Goal: Task Accomplishment & Management: Manage account settings

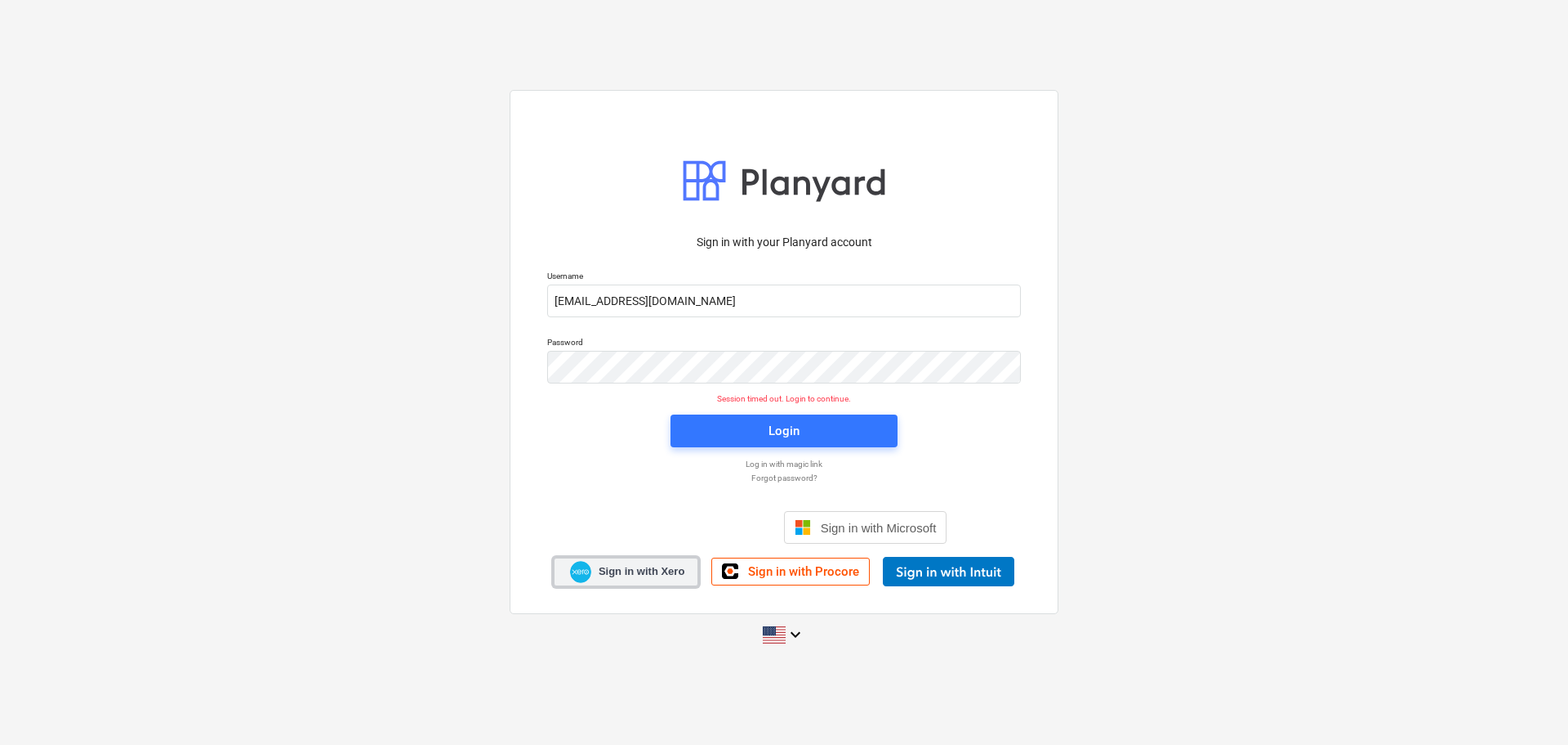
click at [647, 571] on span "Sign in with Xero" at bounding box center [641, 571] width 86 height 15
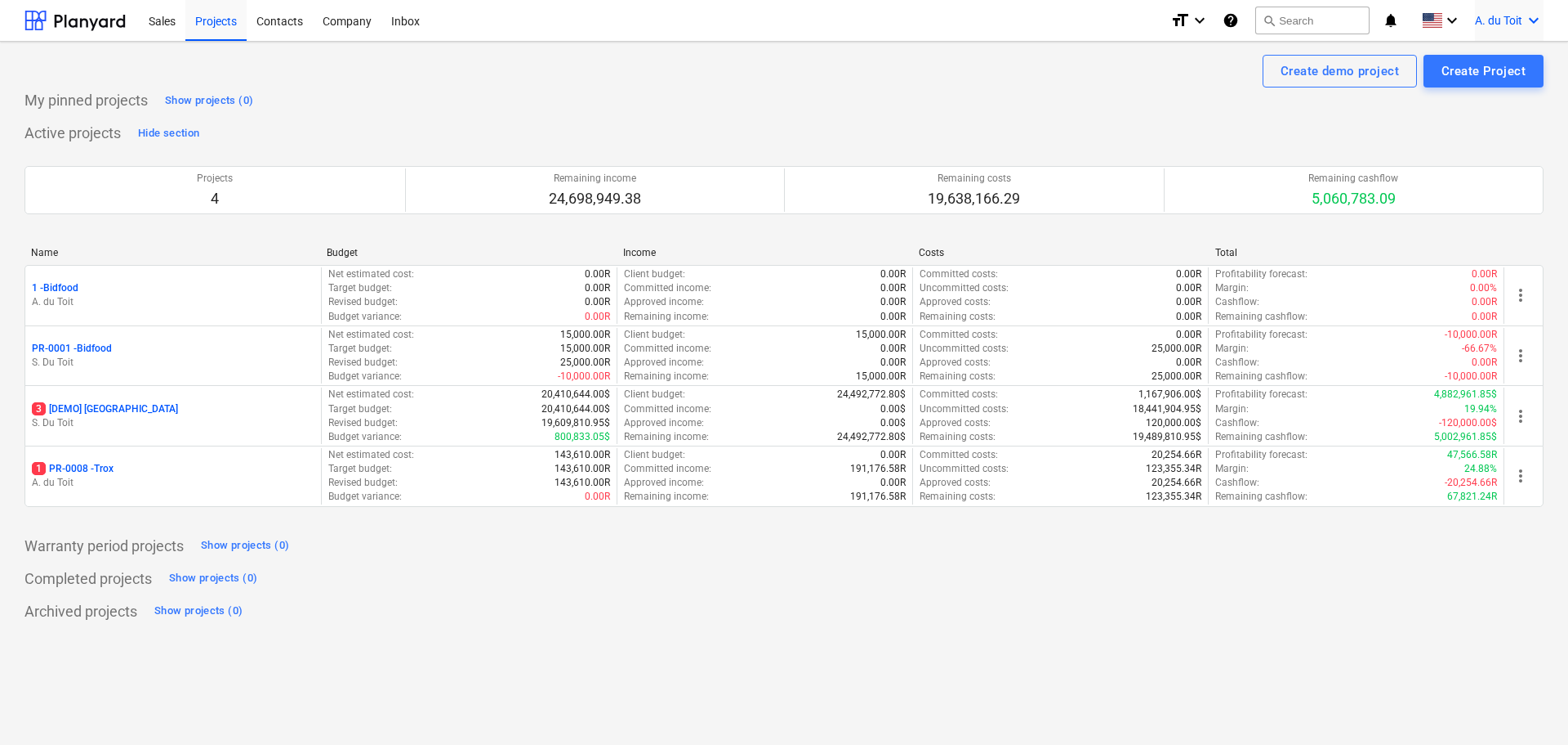
click at [1512, 29] on div "A. du Toit keyboard_arrow_down" at bounding box center [1509, 20] width 68 height 41
click at [1510, 63] on div "Settings" at bounding box center [1494, 63] width 98 height 26
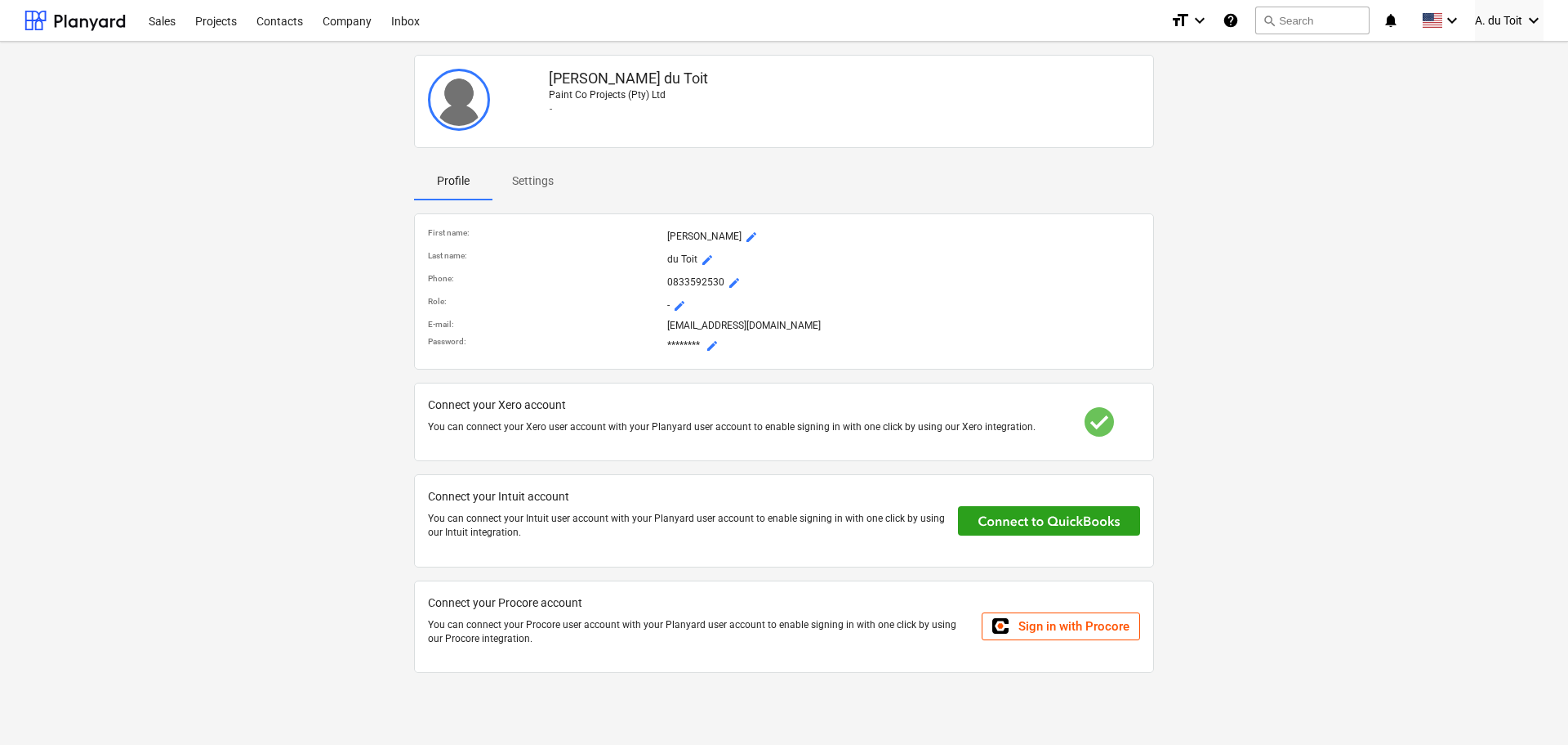
click at [1092, 426] on div at bounding box center [1099, 422] width 81 height 29
click at [1095, 422] on div at bounding box center [1099, 422] width 81 height 29
click at [758, 425] on p "You can connect your Xero user account with your Planyard user account to enabl…" at bounding box center [737, 427] width 617 height 14
click at [205, 18] on div "Projects" at bounding box center [216, 20] width 62 height 42
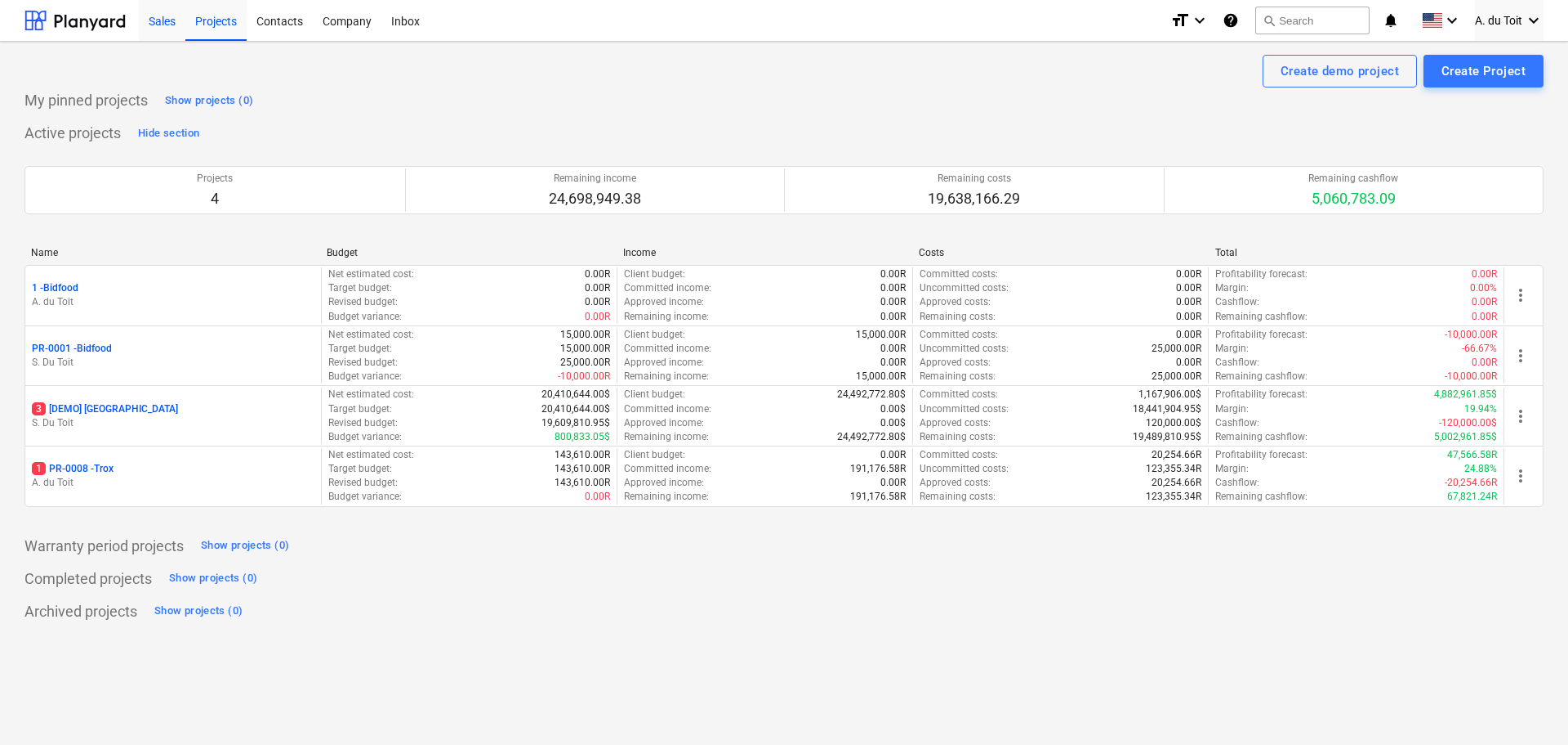
click at [157, 23] on div "Sales" at bounding box center [162, 20] width 47 height 42
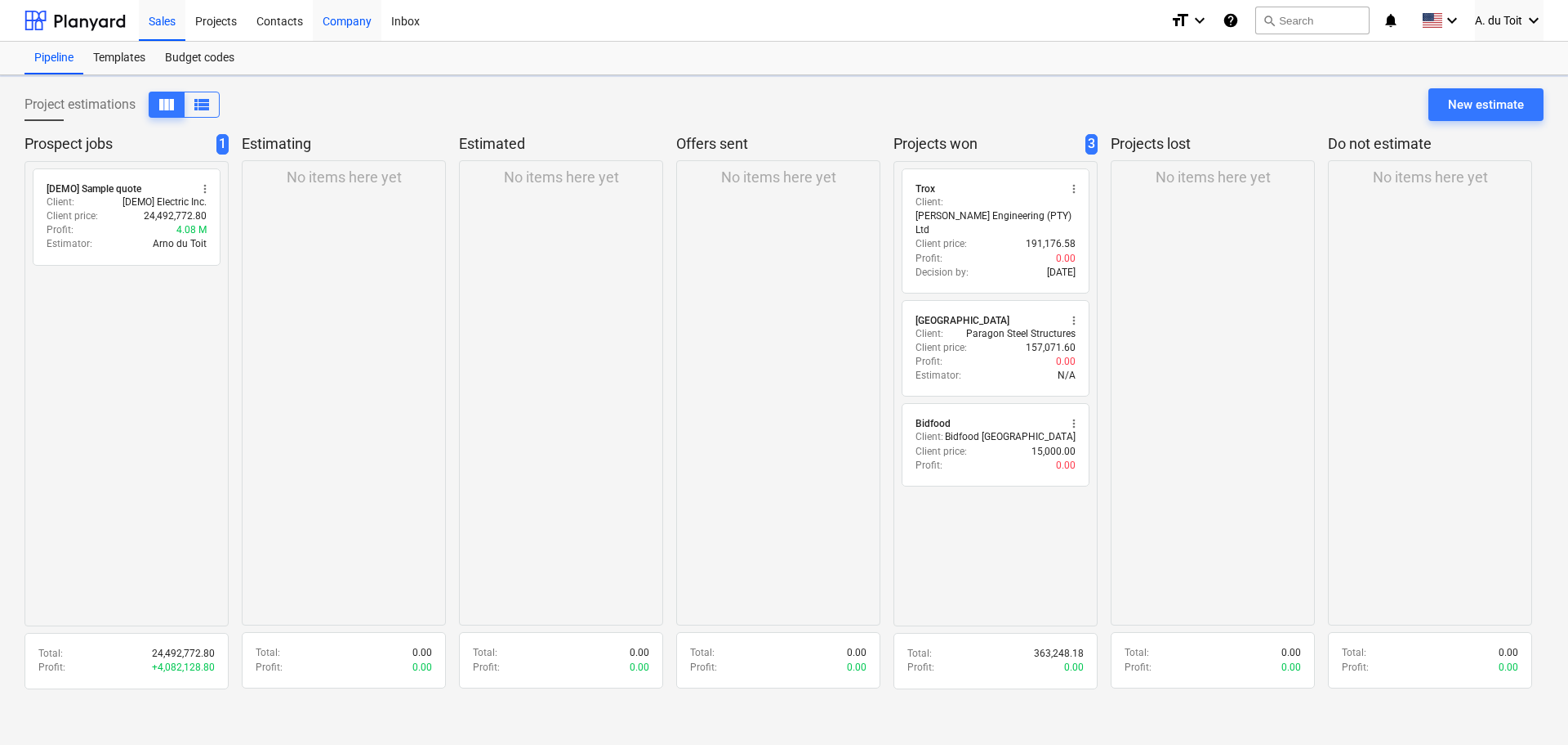
click at [350, 25] on div "Company" at bounding box center [347, 20] width 68 height 42
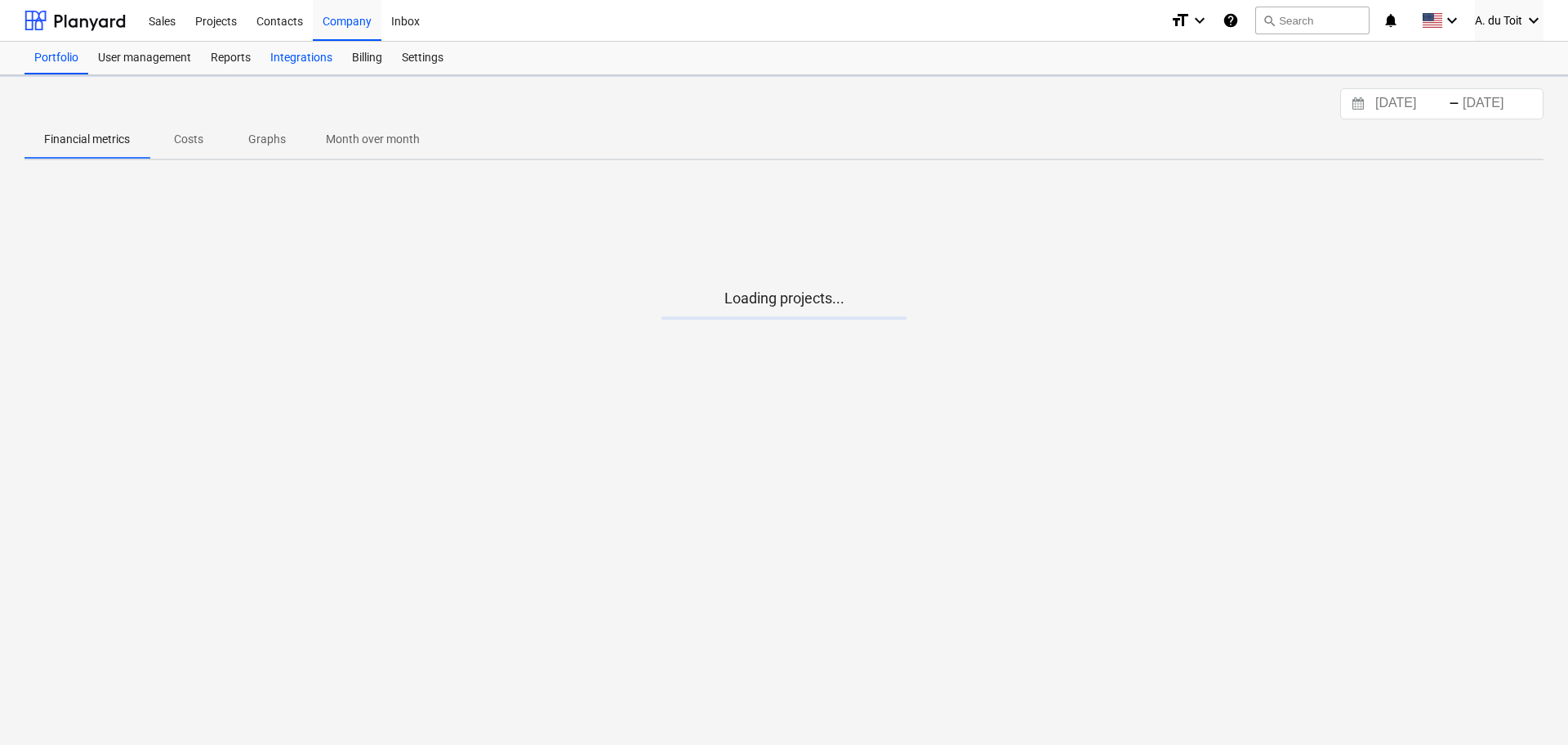
click at [302, 61] on div "Integrations" at bounding box center [302, 58] width 81 height 33
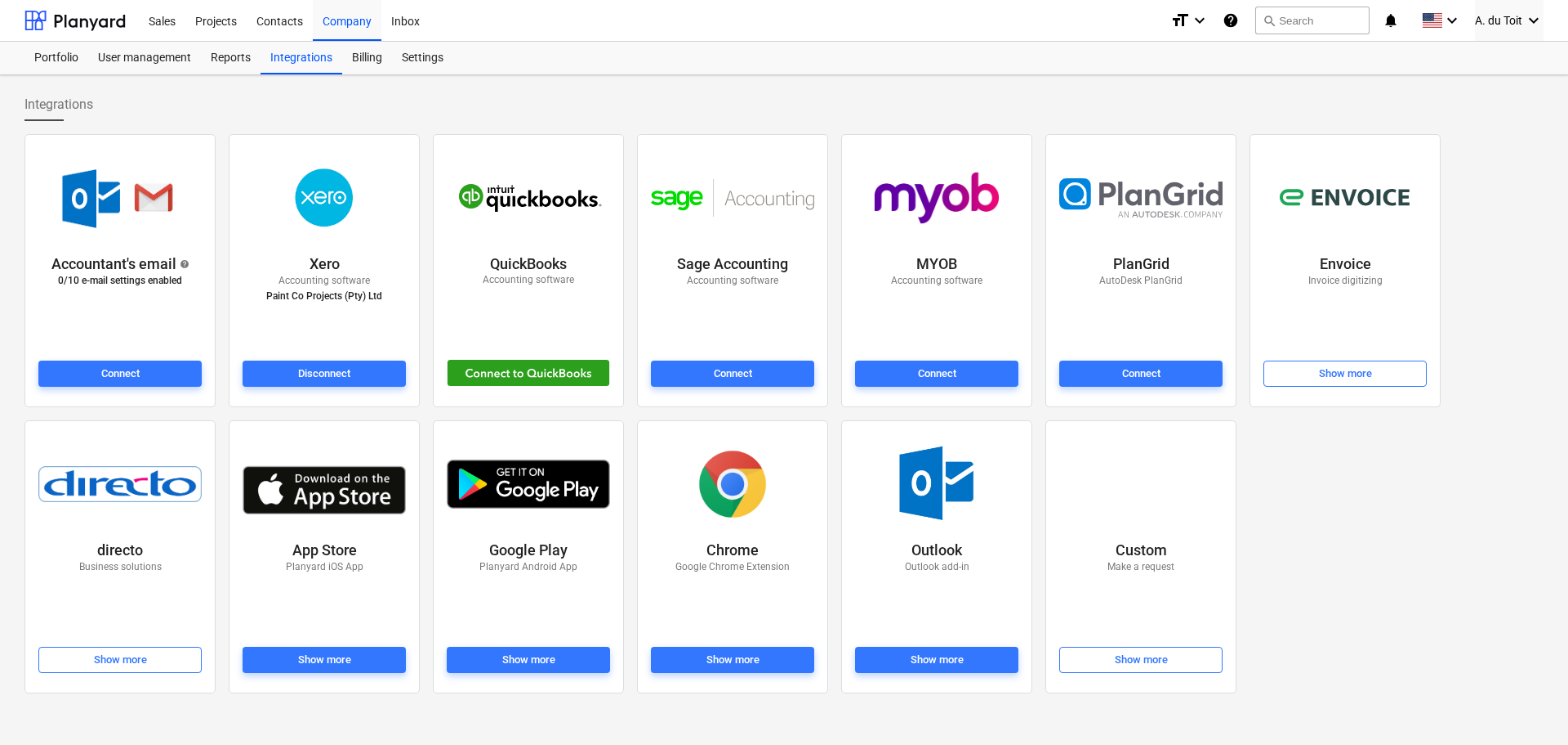
click at [380, 291] on p "Paint Co Projects (Pty) Ltd" at bounding box center [324, 297] width 116 height 17
click at [310, 297] on p "Paint Co Projects (Pty) Ltd" at bounding box center [324, 297] width 116 height 17
click at [61, 61] on div "Portfolio" at bounding box center [56, 58] width 64 height 33
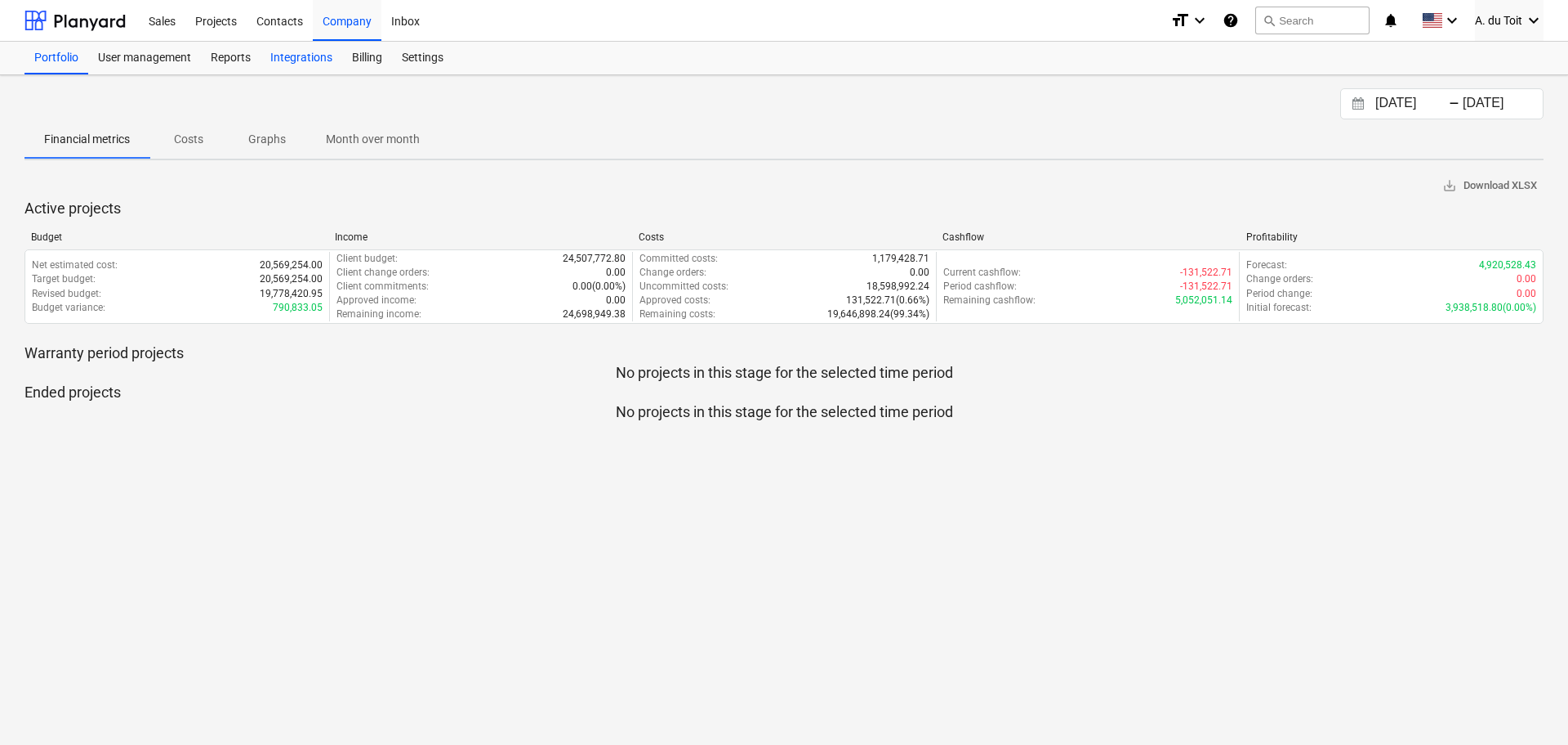
drag, startPoint x: 297, startPoint y: 61, endPoint x: 290, endPoint y: 65, distance: 8.1
click at [296, 61] on div "Integrations" at bounding box center [302, 58] width 81 height 33
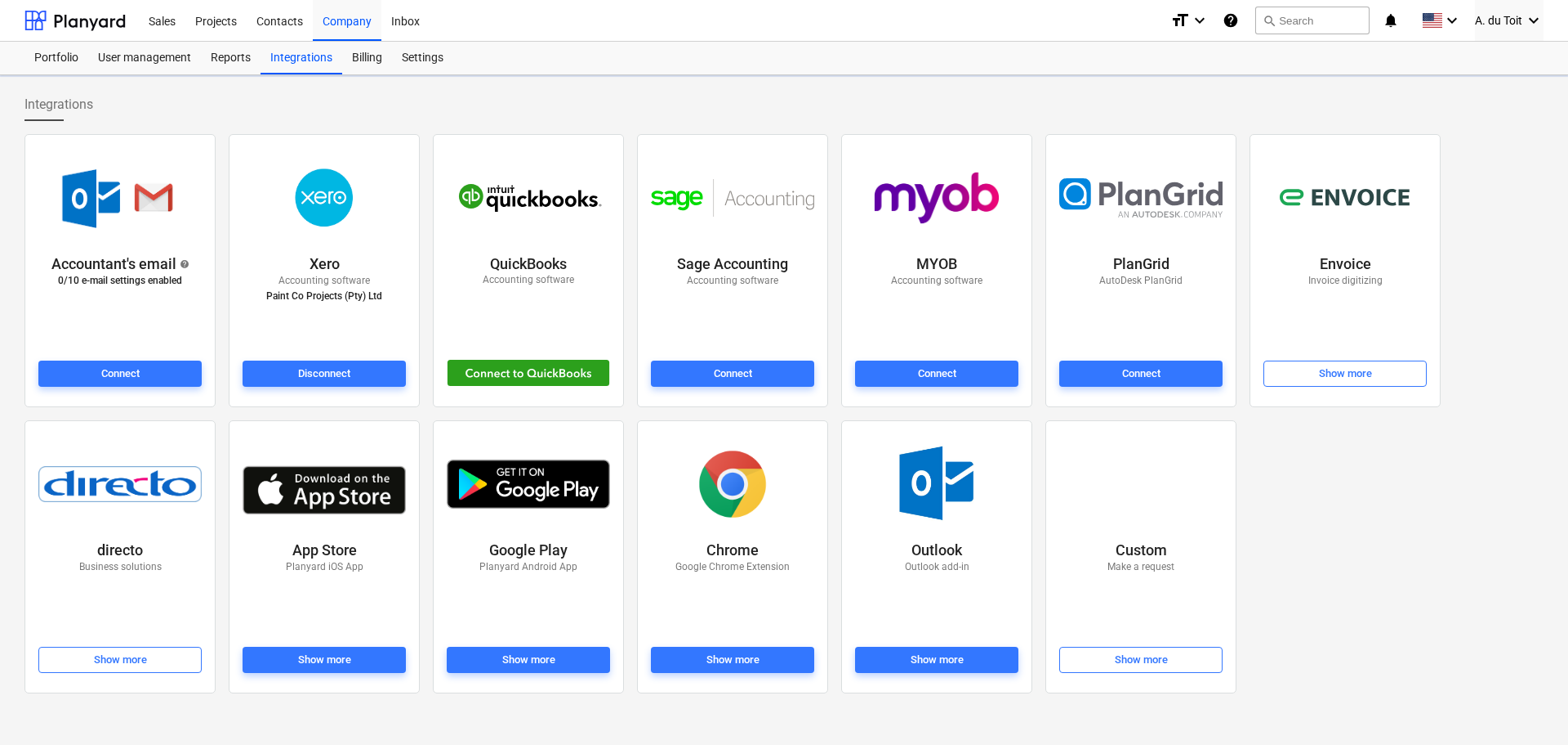
click at [344, 239] on div at bounding box center [324, 198] width 170 height 107
click at [338, 281] on p "Accounting software" at bounding box center [324, 281] width 116 height 14
click at [322, 229] on img at bounding box center [324, 198] width 117 height 82
click at [323, 218] on img at bounding box center [324, 198] width 117 height 82
click at [431, 60] on div "Settings" at bounding box center [422, 58] width 62 height 33
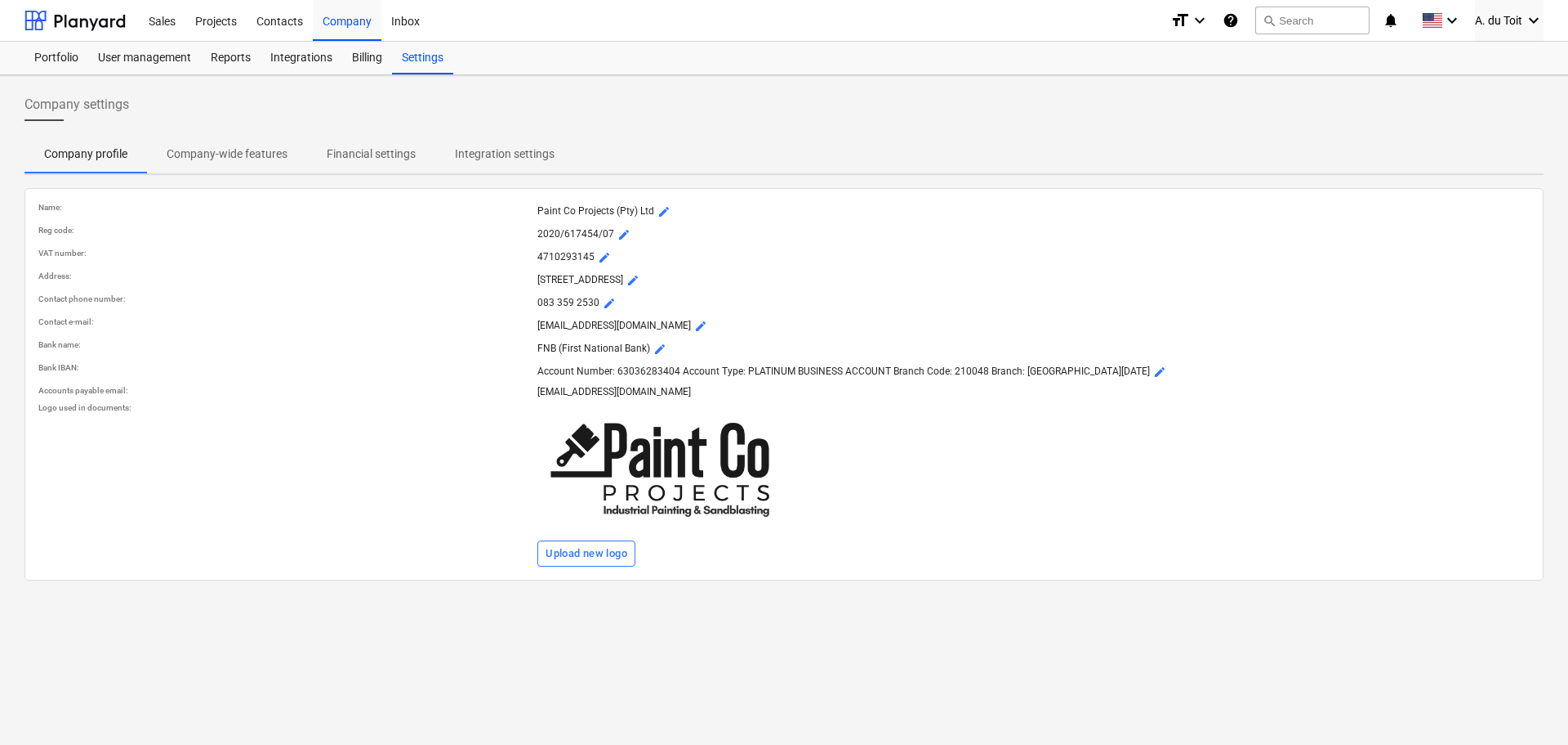
click at [509, 163] on span "Integration settings" at bounding box center [504, 154] width 139 height 27
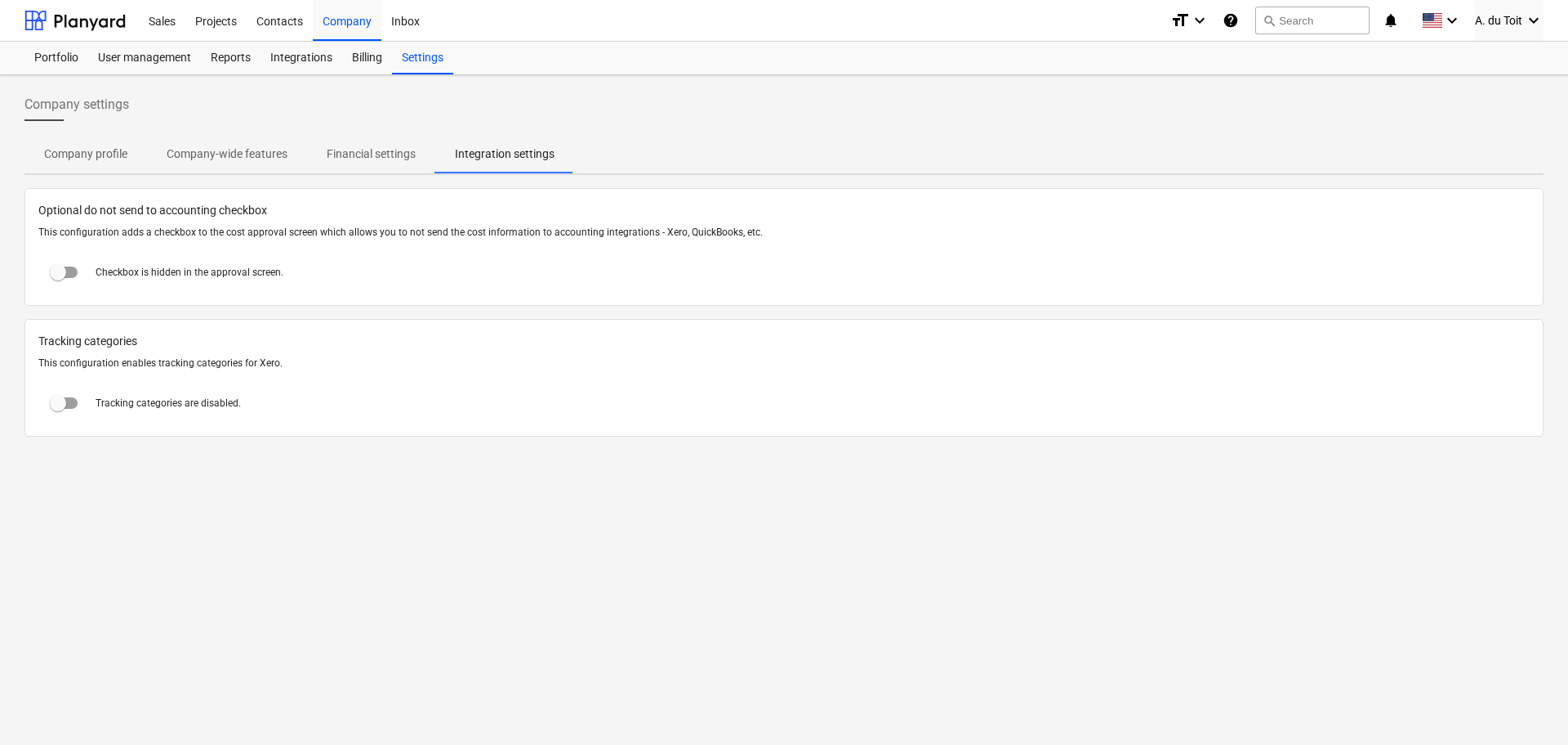
click at [66, 401] on input "checkbox" at bounding box center [57, 402] width 39 height 39
checkbox input "true"
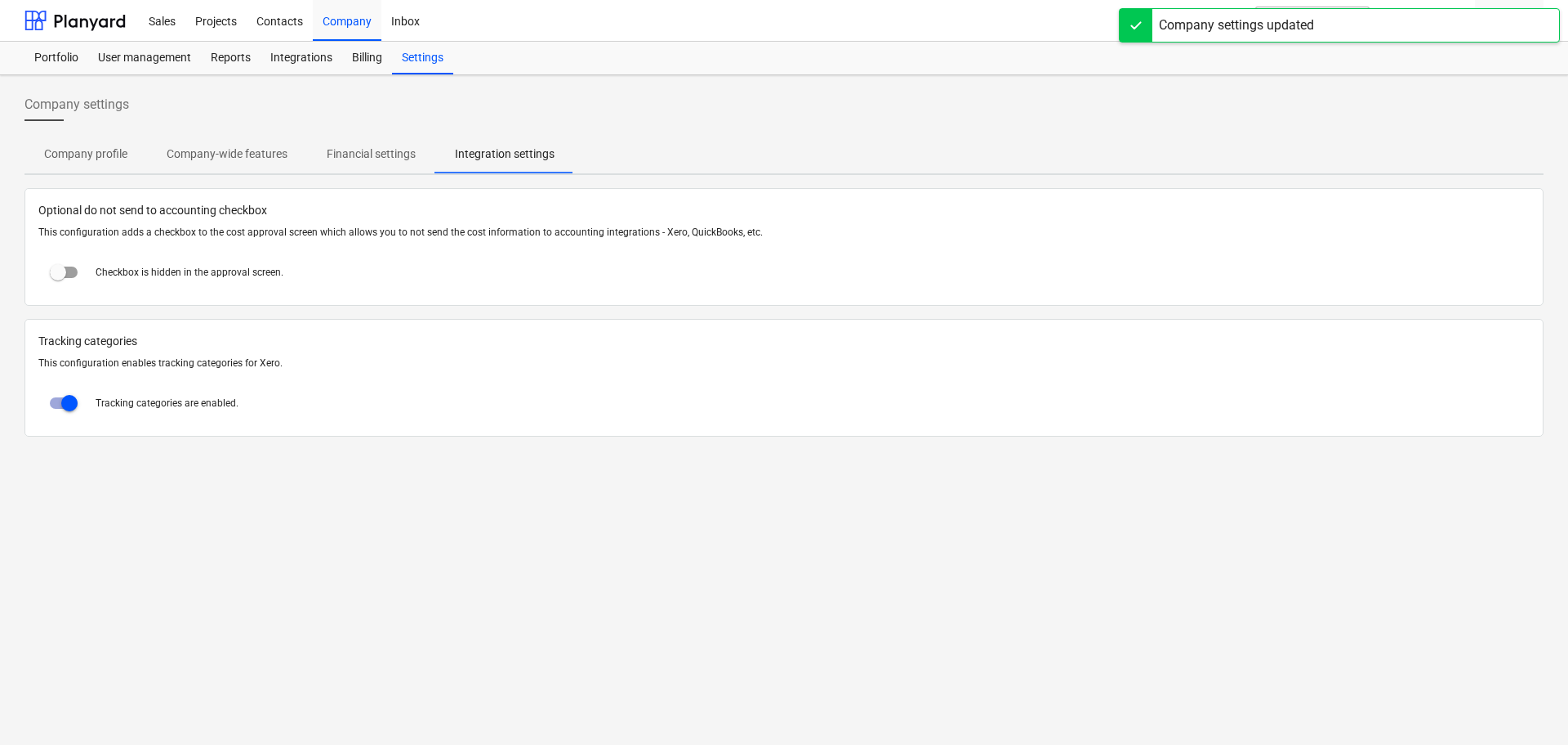
click at [68, 271] on input "checkbox" at bounding box center [57, 271] width 39 height 39
checkbox input "true"
click at [171, 19] on div "Sales" at bounding box center [162, 20] width 47 height 42
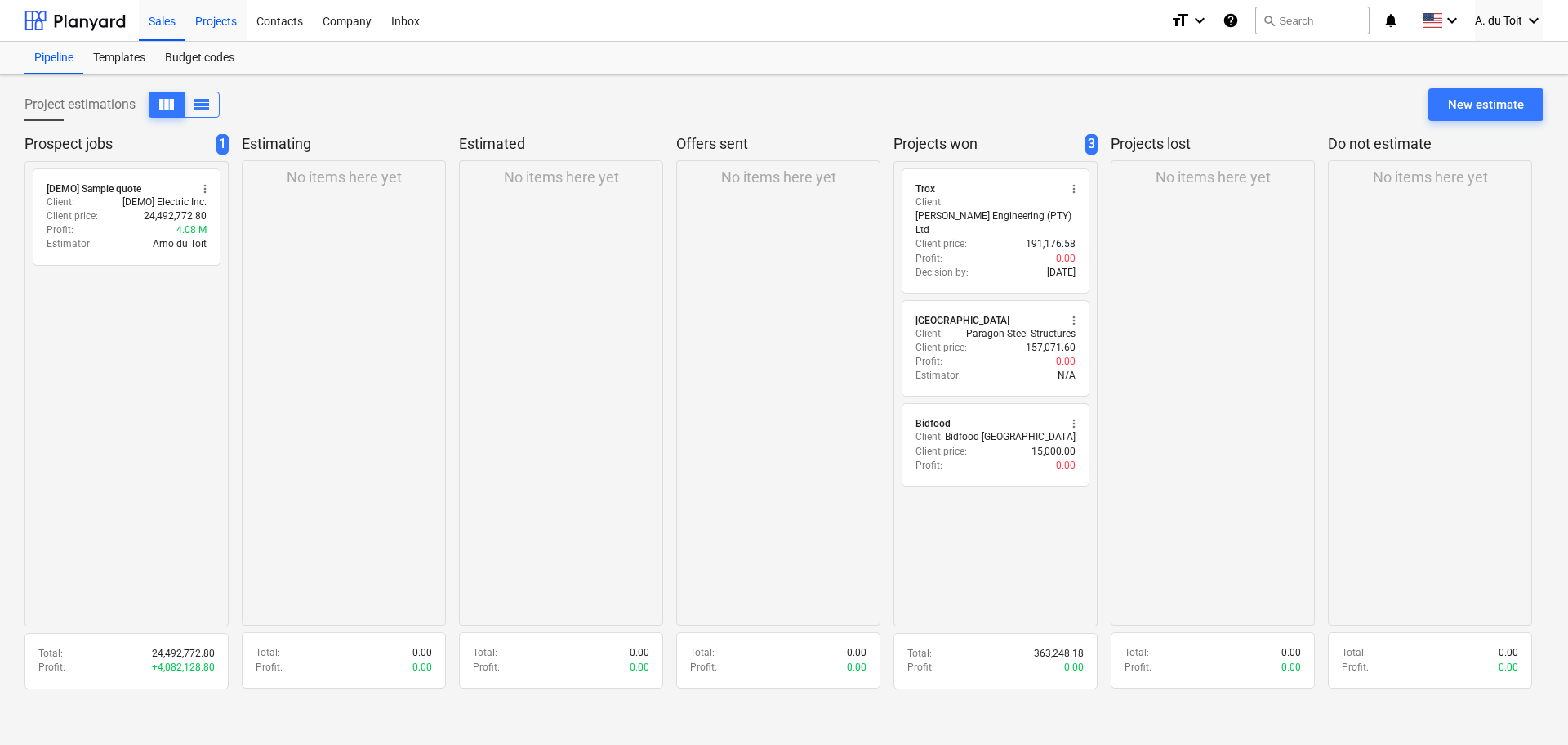
click at [220, 23] on div "Projects" at bounding box center [216, 20] width 62 height 42
